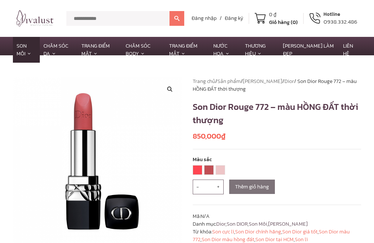
click at [251, 187] on div "- * + Thêm giỏ hàng" at bounding box center [277, 186] width 169 height 14
click at [255, 187] on div "- * + Thêm giỏ hàng" at bounding box center [277, 186] width 169 height 14
click at [247, 184] on div "- * + Thêm giỏ hàng" at bounding box center [277, 186] width 169 height 14
click at [198, 171] on link "652 EUPHORIC MATTE" at bounding box center [197, 169] width 9 height 9
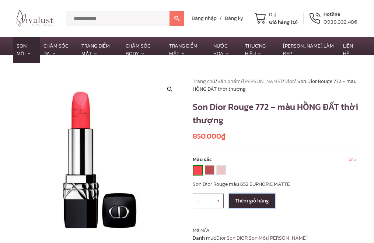
click at [260, 203] on button "Thêm giỏ hàng" at bounding box center [252, 201] width 46 height 14
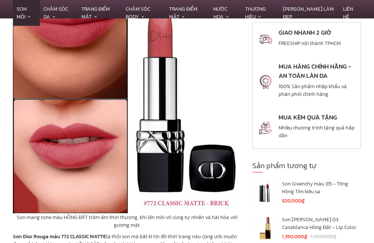
scroll to position [516, 0]
